Goal: Obtain resource: Download file/media

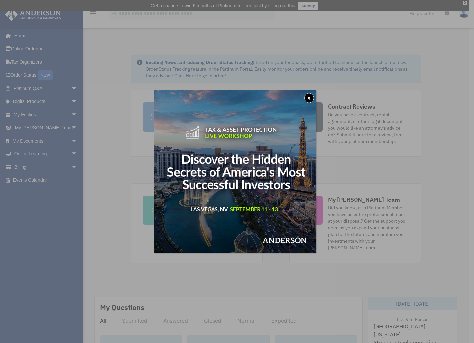
click at [310, 95] on button "x" at bounding box center [309, 98] width 10 height 10
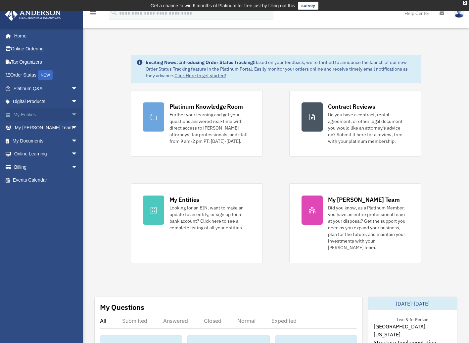
click at [71, 112] on span "arrow_drop_down" at bounding box center [77, 115] width 13 height 14
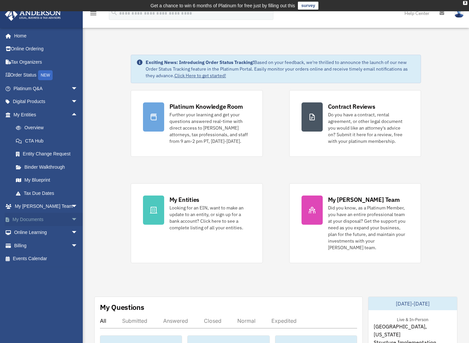
click at [71, 218] on span "arrow_drop_down" at bounding box center [77, 220] width 13 height 14
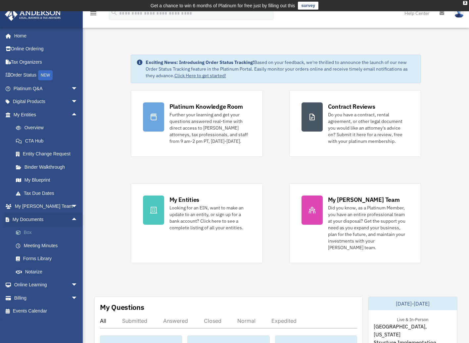
click at [25, 228] on link "Box" at bounding box center [48, 232] width 78 height 13
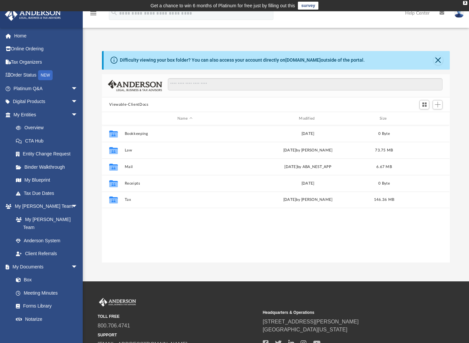
scroll to position [146, 343]
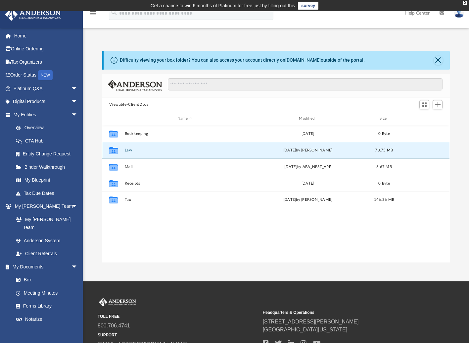
click at [129, 150] on button "Law" at bounding box center [185, 150] width 120 height 4
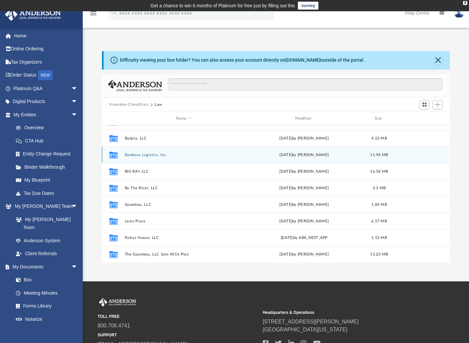
scroll to position [62, 0]
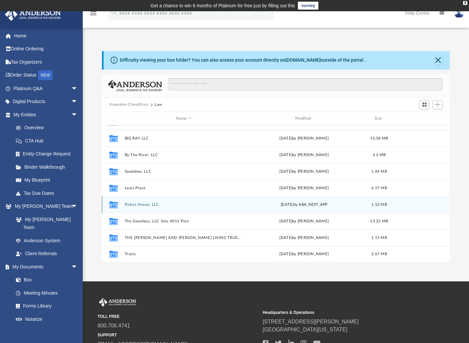
click at [287, 205] on div "Mon Jan 6 2025 by ABA_NEST_APP" at bounding box center [304, 205] width 118 height 6
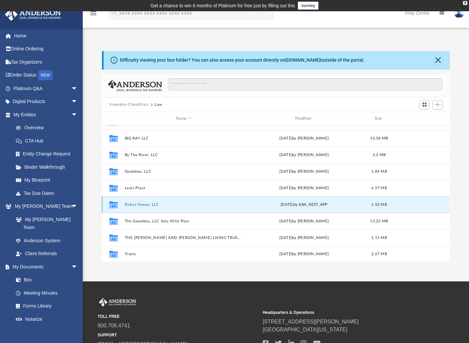
click at [287, 205] on div "Mon Jan 6 2025 by ABA_NEST_APP" at bounding box center [304, 205] width 118 height 6
click at [126, 203] on button "Pattys House, LLC" at bounding box center [184, 204] width 118 height 4
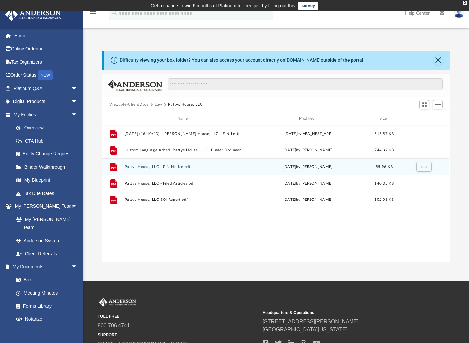
click at [176, 167] on button "Pattys House, LLC - EIN Notice.pdf" at bounding box center [185, 167] width 120 height 4
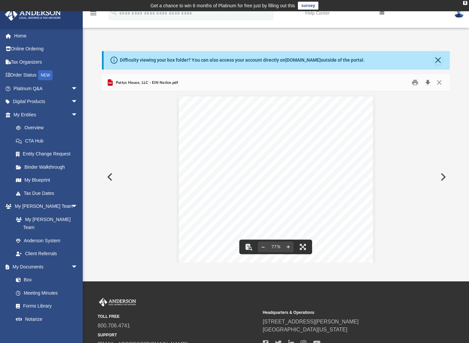
click at [428, 83] on button "Download" at bounding box center [428, 82] width 12 height 10
click at [437, 79] on button "Close" at bounding box center [439, 82] width 12 height 10
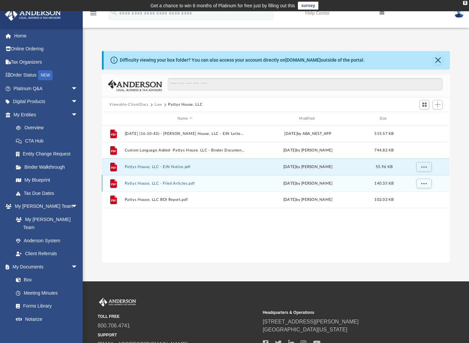
click at [175, 182] on button "Pattys House, LLC - Filed Articles.pdf" at bounding box center [185, 183] width 120 height 4
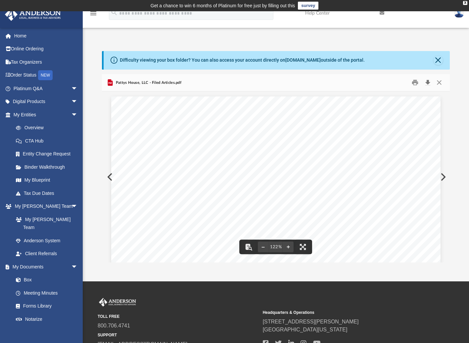
click at [428, 82] on button "Download" at bounding box center [428, 82] width 12 height 10
click at [439, 82] on button "Close" at bounding box center [439, 82] width 12 height 10
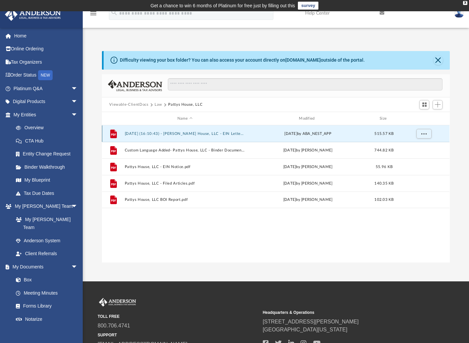
click at [165, 134] on button "2025.01.06 (16:10:43) - Pattys House, LLC - EIN Letter from IRS.pdf" at bounding box center [185, 133] width 120 height 4
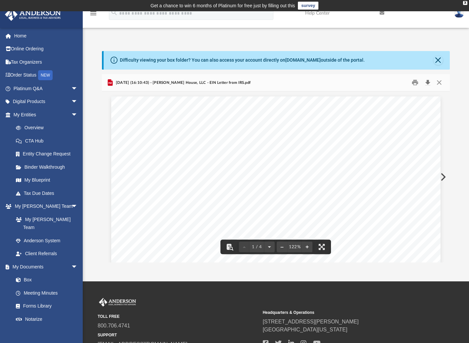
click at [428, 80] on button "Download" at bounding box center [428, 82] width 12 height 10
click at [439, 82] on button "Close" at bounding box center [439, 82] width 12 height 10
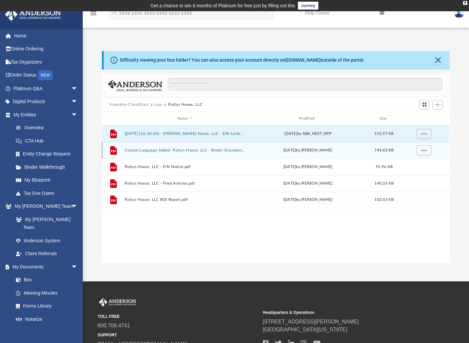
click at [224, 149] on button "Custom Language Added- Pattys House, LLC - Binder Documents.pdf" at bounding box center [185, 150] width 120 height 4
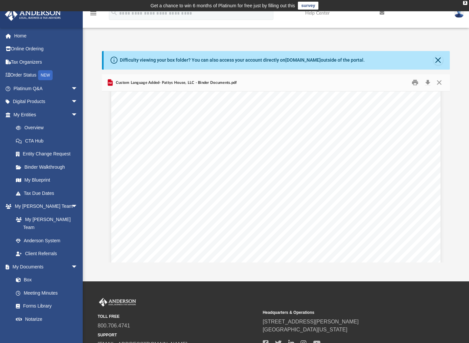
scroll to position [1457, 0]
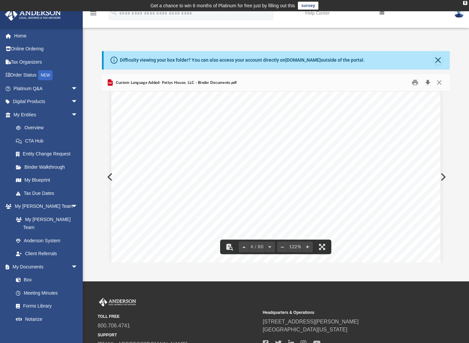
click at [428, 82] on button "Download" at bounding box center [428, 82] width 12 height 10
